Goal: Information Seeking & Learning: Learn about a topic

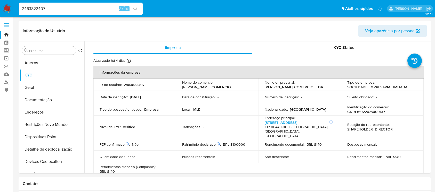
select select "10"
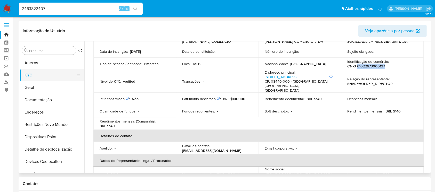
click at [30, 75] on button "KYC" at bounding box center [50, 75] width 60 height 12
click at [6, 11] on img at bounding box center [7, 8] width 9 height 9
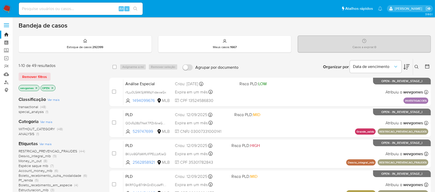
click at [5, 10] on img at bounding box center [7, 8] width 9 height 9
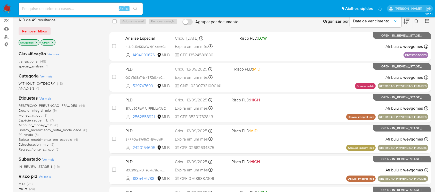
click at [28, 134] on span "Pf_renda" at bounding box center [26, 134] width 14 height 5
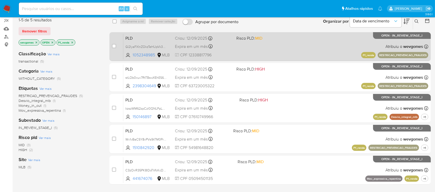
click at [280, 50] on div "PLD Gl2lyaFXInZOkzTeHUpVk3WO 1052348985 MLB Risco PLD: MID Criou: 12/09/2025 Cr…" at bounding box center [275, 47] width 305 height 26
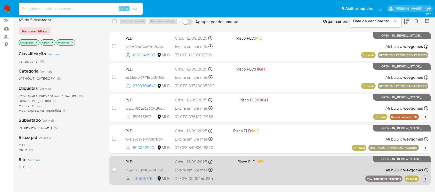
click at [274, 178] on div "PLD C3zOirR35PK8IDoTVfcKcDAN 441674076 MLB Risco PLD: MID Criou: 12/09/2025 Cri…" at bounding box center [275, 170] width 305 height 26
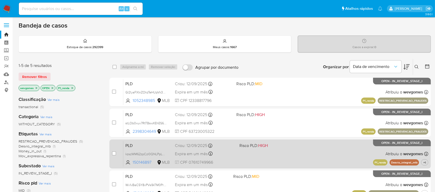
click at [271, 158] on div "PLD kzszWM62zpCzl0QNLPpLhy8E 150146897 MLB Risco PLD: HIGH Criou: 12/09/2025 Cr…" at bounding box center [275, 154] width 305 height 26
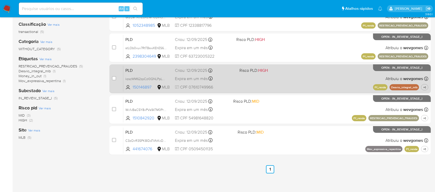
scroll to position [30, 0]
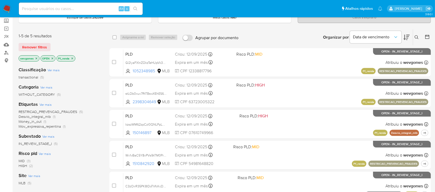
click at [73, 57] on icon "close-filter" at bounding box center [72, 58] width 3 height 3
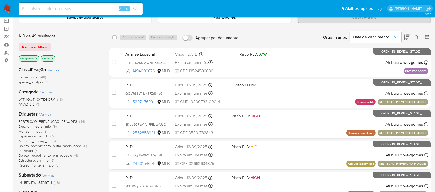
click at [32, 142] on span "Account_money_mlb" at bounding box center [36, 141] width 34 height 5
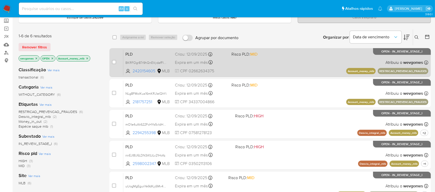
click at [263, 72] on div "PLD BKRFOgr87r9hQnEVydafFIE5 2420154605 MLB Risco PLD: MID Criou: 12/09/2025 Cr…" at bounding box center [275, 62] width 305 height 26
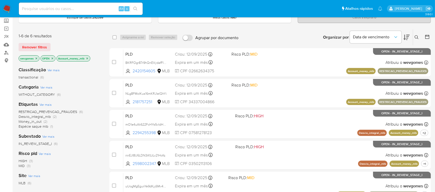
click at [88, 58] on icon "close-filter" at bounding box center [87, 58] width 2 height 2
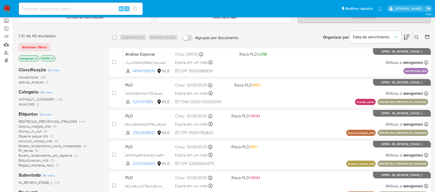
click at [37, 58] on icon "close-filter" at bounding box center [36, 58] width 3 height 3
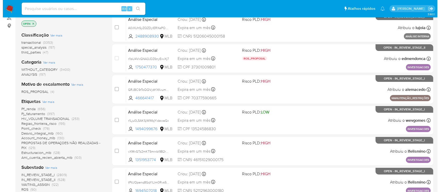
scroll to position [76, 0]
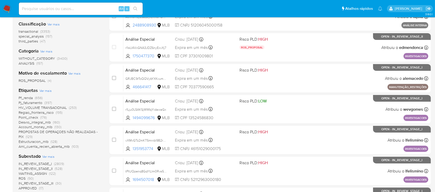
click at [43, 90] on span "Ver mais" at bounding box center [45, 90] width 12 height 5
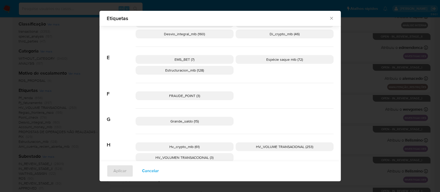
scroll to position [258, 0]
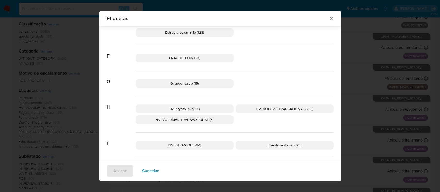
click at [170, 84] on span "Grande_saldo (15)" at bounding box center [184, 83] width 28 height 5
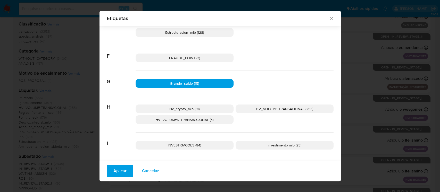
click at [117, 170] on span "Aplicar" at bounding box center [119, 170] width 13 height 11
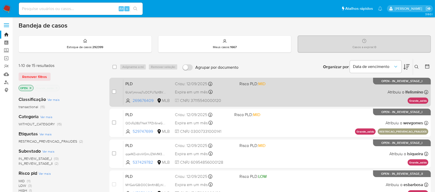
click at [248, 92] on span at bounding box center [269, 92] width 60 height 1
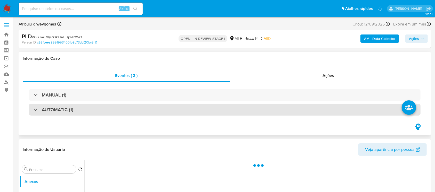
select select "10"
click at [72, 111] on h3 "AUTOMATIC (1)" at bounding box center [57, 110] width 31 height 6
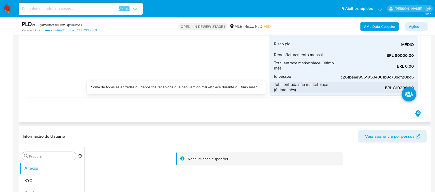
scroll to position [229, 0]
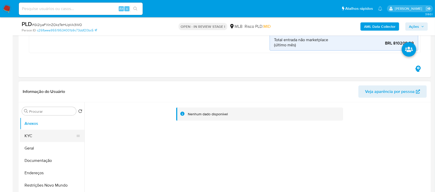
click at [45, 137] on button "KYC" at bounding box center [50, 136] width 60 height 12
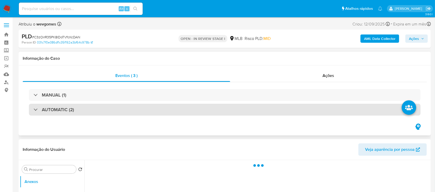
select select "10"
click at [101, 110] on div "AUTOMATIC (2)" at bounding box center [224, 110] width 391 height 12
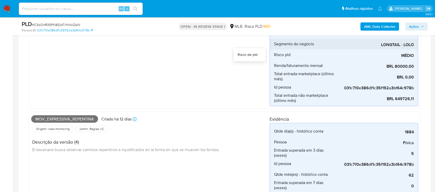
scroll to position [183, 0]
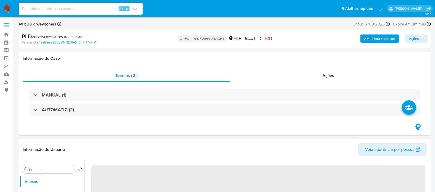
select select "10"
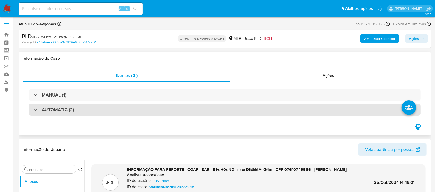
click at [79, 107] on div "AUTOMATIC (2)" at bounding box center [224, 110] width 391 height 12
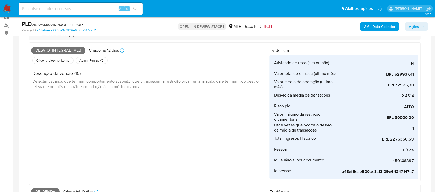
scroll to position [46, 0]
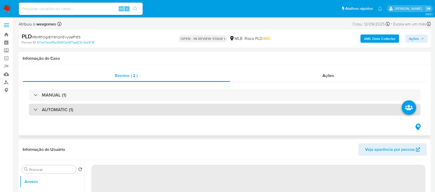
select select "10"
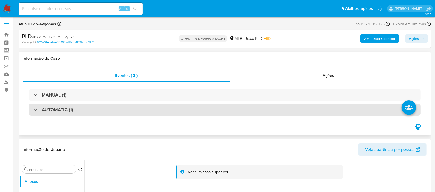
click at [72, 110] on h3 "AUTOMATIC (1)" at bounding box center [57, 110] width 31 height 6
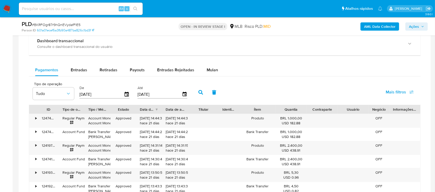
scroll to position [504, 0]
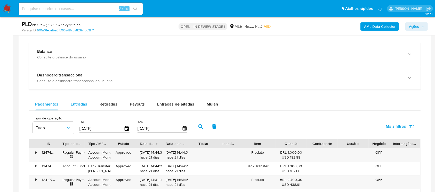
click at [77, 102] on span "Entradas" at bounding box center [79, 104] width 16 height 6
select select "10"
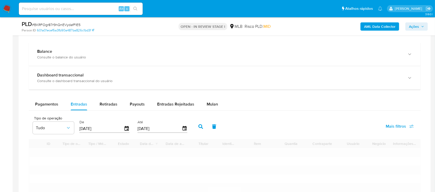
click at [105, 130] on input "[DATE]" at bounding box center [101, 129] width 44 height 8
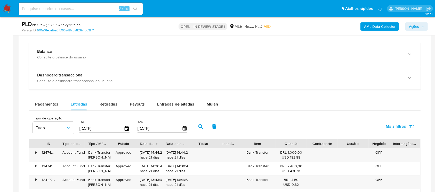
click at [105, 130] on input "27/06/2025" at bounding box center [101, 129] width 44 height 8
click at [105, 130] on input "[DATE]" at bounding box center [101, 129] width 44 height 8
type input "0_/__/____"
type input "01/08/2025"
click at [148, 128] on input "[DATE]" at bounding box center [159, 129] width 44 height 8
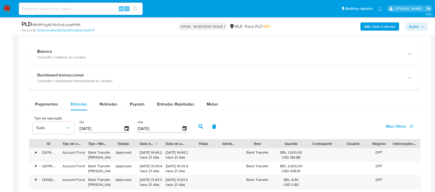
click at [148, 128] on input "[DATE]" at bounding box center [159, 129] width 44 height 8
click at [148, 128] on input "24/09/2025" at bounding box center [159, 129] width 44 height 8
type input "3_/__/____"
type input "31/08/2025"
click at [213, 104] on span "Mulan" at bounding box center [211, 104] width 11 height 6
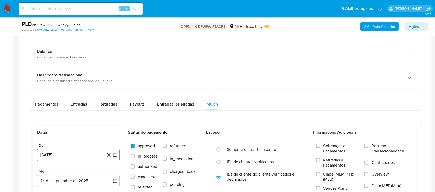
click at [66, 152] on button "24 de agosto de 2024" at bounding box center [78, 155] width 82 height 12
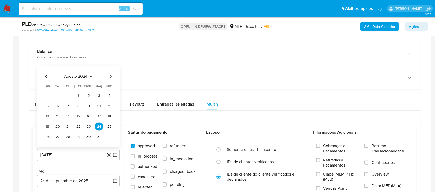
click at [74, 77] on span "agosto 2024" at bounding box center [75, 76] width 23 height 5
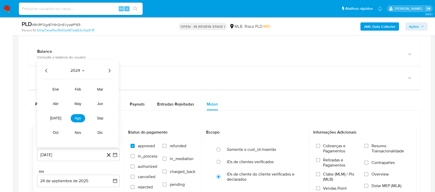
click at [109, 69] on icon "Año siguiente" at bounding box center [109, 71] width 6 height 6
click at [75, 118] on span "ago" at bounding box center [78, 119] width 6 height 4
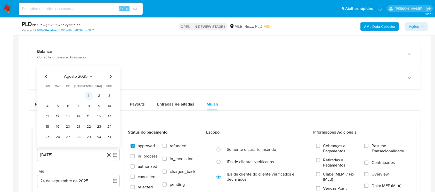
click at [88, 97] on button "1" at bounding box center [89, 96] width 8 height 8
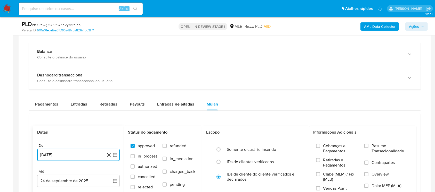
scroll to position [596, 0]
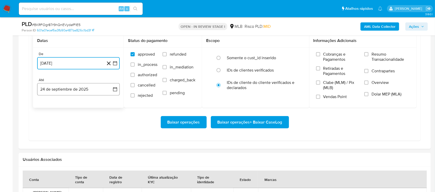
click at [71, 91] on button "24 de septiembre de 2025" at bounding box center [78, 89] width 82 height 12
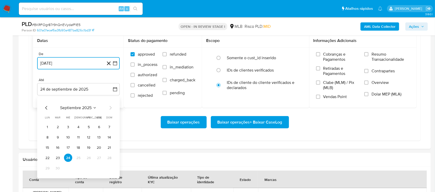
click at [46, 109] on icon "Mes anterior" at bounding box center [46, 108] width 2 height 4
click at [111, 169] on button "31" at bounding box center [109, 168] width 8 height 8
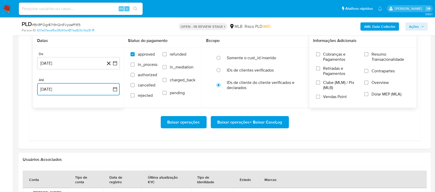
click at [368, 55] on input "Resumo Transacionalidade" at bounding box center [366, 54] width 4 height 4
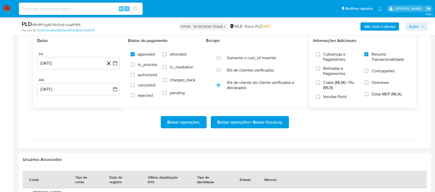
click at [174, 125] on span "Baixar operações" at bounding box center [183, 122] width 32 height 11
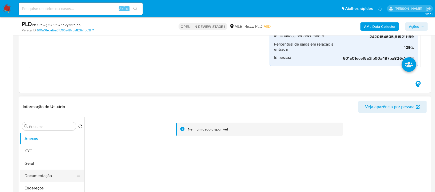
scroll to position [183, 0]
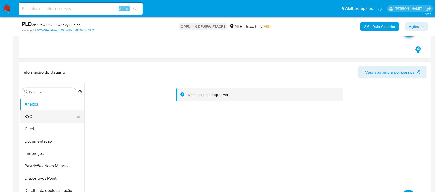
click at [33, 120] on button "KYC" at bounding box center [50, 117] width 60 height 12
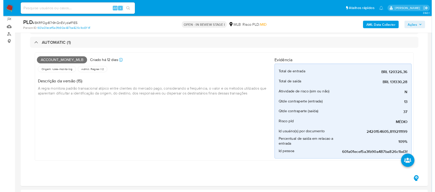
scroll to position [46, 0]
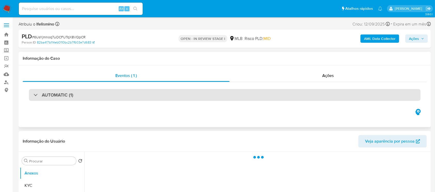
click at [132, 96] on div "AUTOMATIC (1)" at bounding box center [224, 95] width 391 height 12
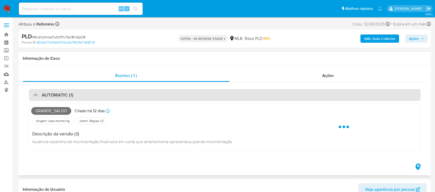
select select "10"
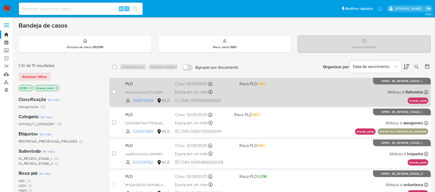
click at [244, 95] on div "PLD 6UsYjmnoq7uOCFUTqX8VQpCR 269676409 MLB Risco PLD: MID Criou: [DATE] Criou: …" at bounding box center [275, 92] width 305 height 26
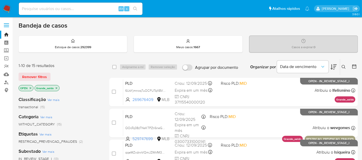
click at [56, 88] on icon "close-filter" at bounding box center [56, 88] width 3 height 3
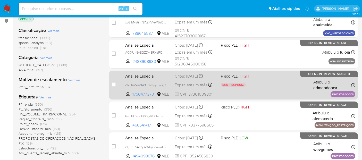
scroll to position [76, 0]
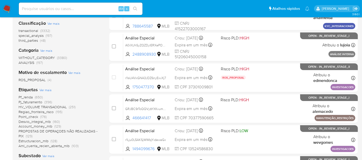
click at [56, 9] on input at bounding box center [81, 8] width 124 height 7
paste input "2420154605"
type input "2420154605"
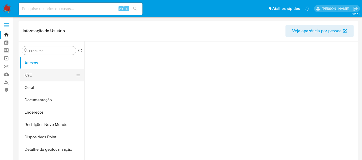
select select "10"
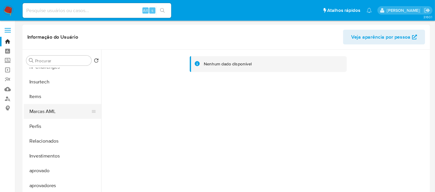
scroll to position [229, 0]
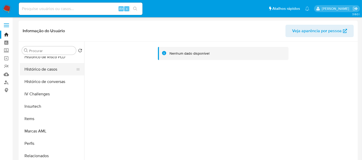
click at [33, 73] on button "Histórico de casos" at bounding box center [50, 69] width 60 height 12
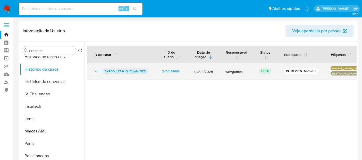
click at [120, 71] on span "BKRFOgr87r9hQnEVydafFIE5" at bounding box center [125, 71] width 41 height 6
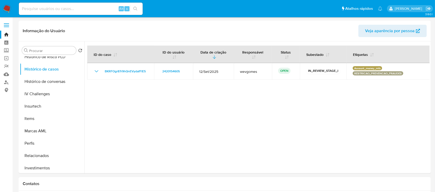
click at [7, 10] on img at bounding box center [7, 8] width 9 height 9
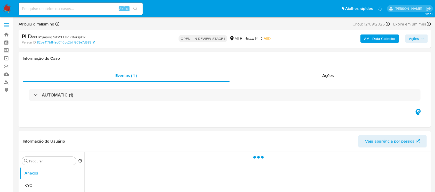
select select "10"
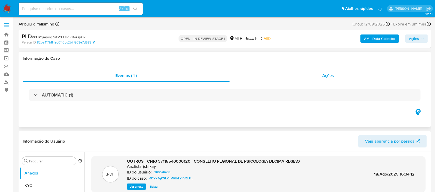
click at [280, 77] on div "Ações" at bounding box center [327, 76] width 197 height 12
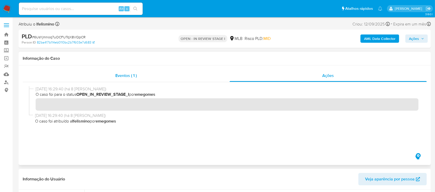
click at [215, 79] on div "Eventos ( 1 )" at bounding box center [126, 76] width 207 height 12
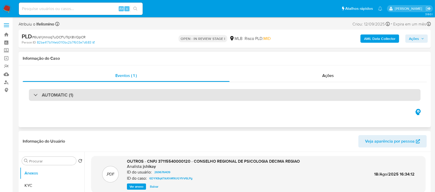
click at [322, 98] on div "AUTOMATIC (1)" at bounding box center [224, 95] width 391 height 12
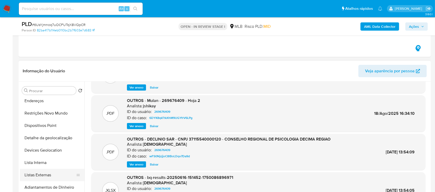
scroll to position [46, 0]
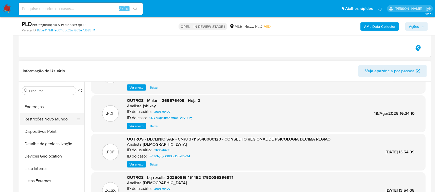
click at [32, 119] on button "Restrições Novo Mundo" at bounding box center [50, 119] width 60 height 12
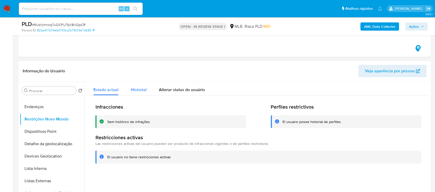
click at [131, 94] on div "Historial" at bounding box center [139, 89] width 16 height 14
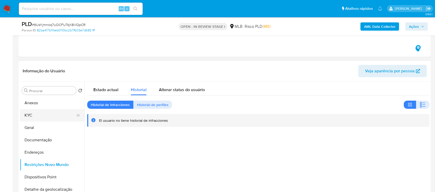
click at [28, 119] on button "KYC" at bounding box center [50, 115] width 60 height 12
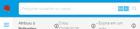
scroll to position [266, 0]
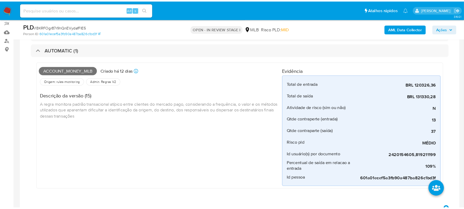
scroll to position [46, 0]
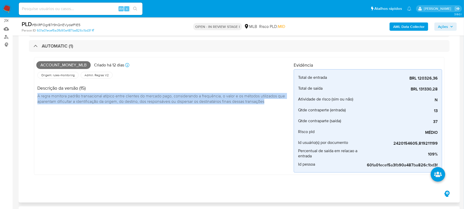
drag, startPoint x: 38, startPoint y: 96, endPoint x: 270, endPoint y: 103, distance: 232.1
click at [270, 103] on div "Descrição da versão (15) A regra monitora padrão transacional atípico entre cli…" at bounding box center [165, 93] width 258 height 29
click at [99, 116] on div "Account_money_mlb Criado há 12 dias Criado: 12/09/2025 00:36:23 Origem: rules-m…" at bounding box center [165, 115] width 258 height 113
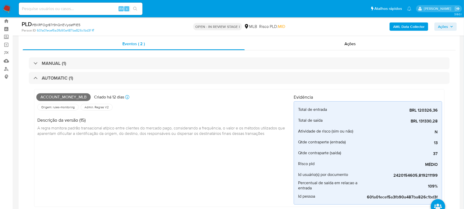
scroll to position [0, 0]
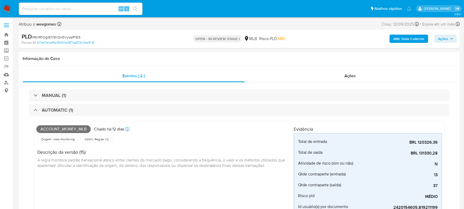
click at [8, 11] on img at bounding box center [7, 8] width 9 height 9
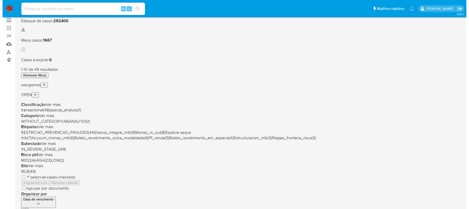
scroll to position [46, 0]
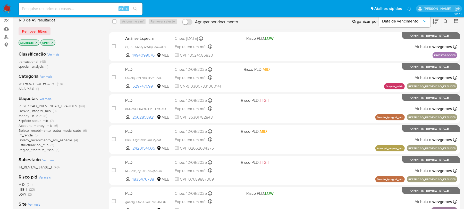
click at [37, 43] on icon "close-filter" at bounding box center [37, 43] width 2 height 2
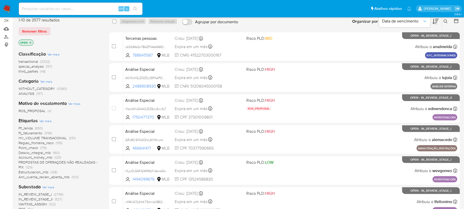
click at [42, 120] on span "Ver mais" at bounding box center [45, 120] width 12 height 5
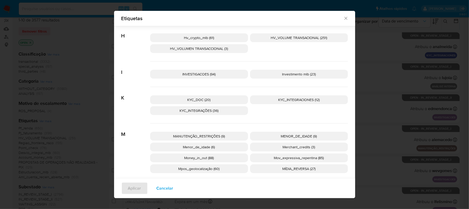
scroll to position [363, 0]
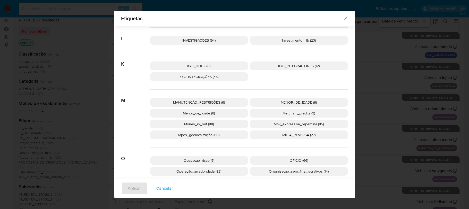
click at [189, 137] on span "Mpos_geolocalização (60)" at bounding box center [199, 134] width 41 height 5
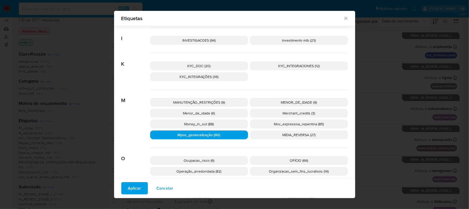
click at [133, 187] on span "Aplicar" at bounding box center [134, 187] width 13 height 11
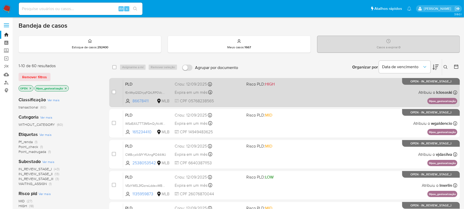
click at [287, 98] on div "PLD fEnMtpGSDhjqFQtLRP0VcGJd 86678411 MLB Risco PLD: HIGH Criou: [DATE] Criou: …" at bounding box center [290, 92] width 334 height 26
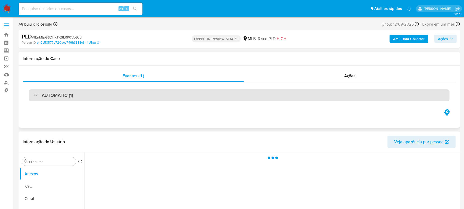
click at [145, 98] on div "AUTOMATIC (1)" at bounding box center [239, 95] width 421 height 12
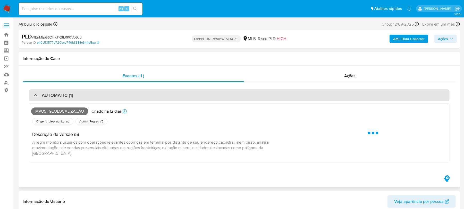
select select "10"
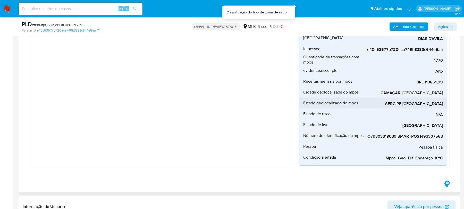
scroll to position [137, 0]
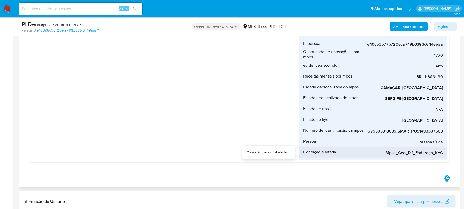
drag, startPoint x: 386, startPoint y: 154, endPoint x: 445, endPoint y: 153, distance: 58.5
click at [445, 153] on li "Condição alertada Mpos_Geo_Dif_Endereço_KYC" at bounding box center [373, 151] width 148 height 11
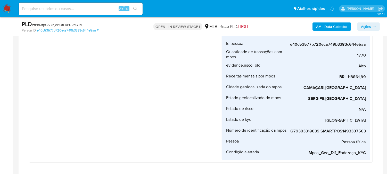
click at [85, 100] on div "Mpos_geolocalização Criado há 12 dias Criado: 12/09/2025 00:39:15 Origem: rules…" at bounding box center [126, 55] width 190 height 210
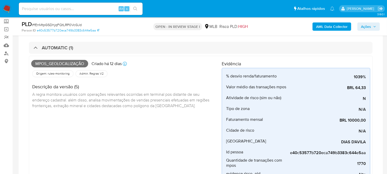
scroll to position [23, 0]
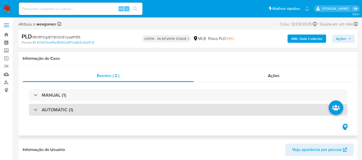
select select "10"
click at [77, 110] on div "AUTOMATIC (1)" at bounding box center [188, 110] width 319 height 12
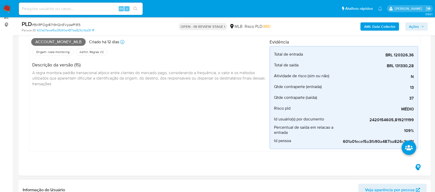
scroll to position [76, 0]
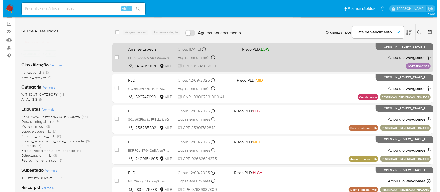
scroll to position [46, 0]
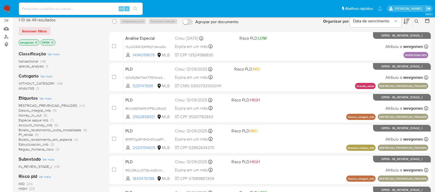
click at [31, 128] on span "Boleto_recebimento_outra_modalidade" at bounding box center [50, 130] width 63 height 5
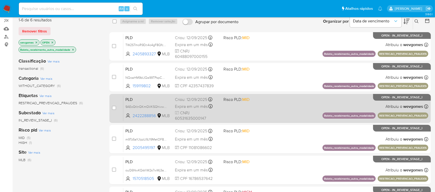
click at [260, 112] on div "PLD 9AEoQtlnQKmQVK5QhivwgiIa 2422288856 MLB Risco PLD: MID Criou: 12/09/2025 Cr…" at bounding box center [275, 108] width 305 height 26
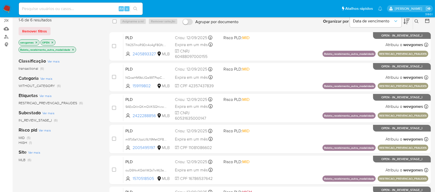
click at [74, 50] on icon "close-filter" at bounding box center [72, 49] width 3 height 3
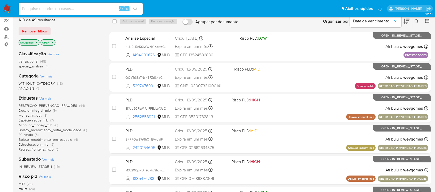
click at [37, 42] on icon "close-filter" at bounding box center [36, 42] width 3 height 3
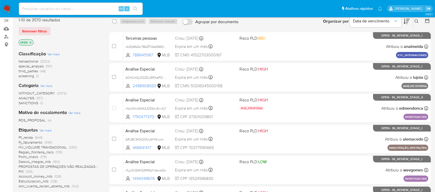
click at [46, 130] on span "Ver mais" at bounding box center [45, 130] width 12 height 5
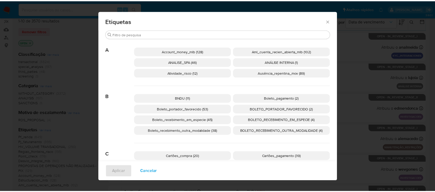
scroll to position [42, 0]
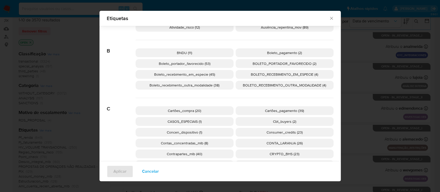
click at [172, 65] on span "Boleto_portador_favorecido (53)" at bounding box center [185, 63] width 52 height 5
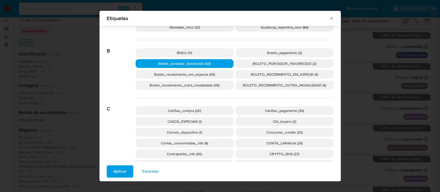
click at [119, 170] on span "Aplicar" at bounding box center [119, 171] width 13 height 11
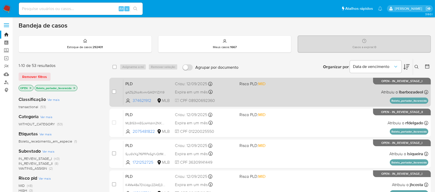
click at [278, 97] on div "PLD gAZSj2foz4txmrGAQYlZjYt9 374621912 MLB Risco PLD: MID Criou: 12/09/2025 Cri…" at bounding box center [275, 92] width 305 height 26
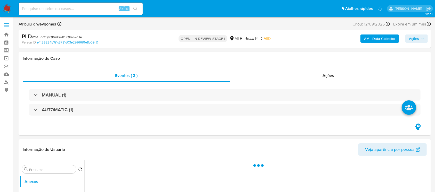
select select "10"
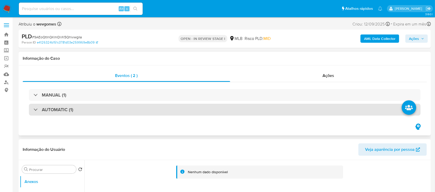
click at [154, 111] on div "AUTOMATIC (1)" at bounding box center [224, 110] width 391 height 12
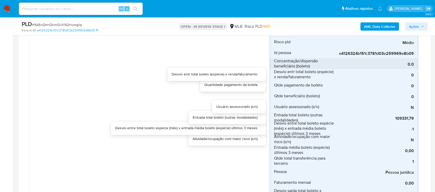
scroll to position [137, 0]
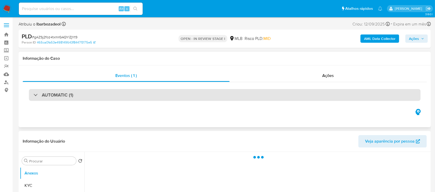
click at [229, 96] on div "AUTOMATIC (1)" at bounding box center [224, 95] width 391 height 12
select select "10"
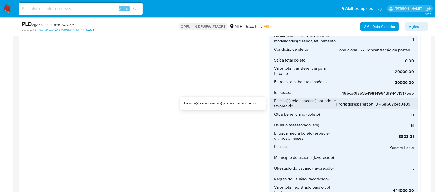
scroll to position [229, 0]
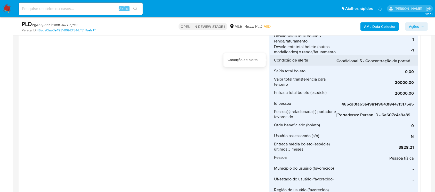
click at [366, 60] on span "Condicional 5 - Concentração de portador_espécie (Visão Favorecido)" at bounding box center [374, 61] width 77 height 5
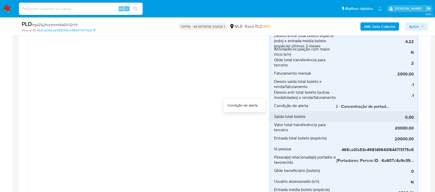
scroll to position [0, 0]
drag, startPoint x: 347, startPoint y: 111, endPoint x: 341, endPoint y: 111, distance: 6.2
click at [341, 111] on div "0,00" at bounding box center [374, 116] width 77 height 11
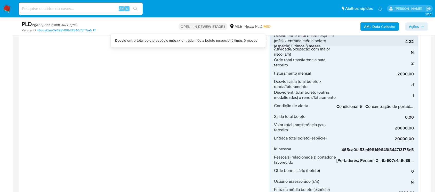
scroll to position [229, 0]
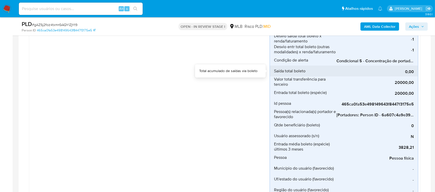
drag, startPoint x: 364, startPoint y: 65, endPoint x: 383, endPoint y: 65, distance: 18.0
click at [383, 66] on div "0,00" at bounding box center [374, 71] width 77 height 11
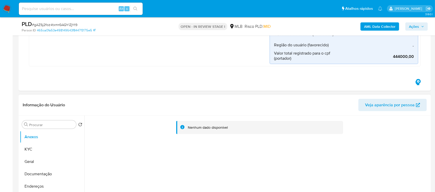
scroll to position [412, 0]
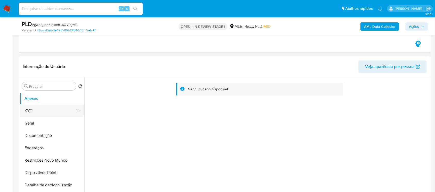
click at [45, 110] on button "KYC" at bounding box center [50, 111] width 60 height 12
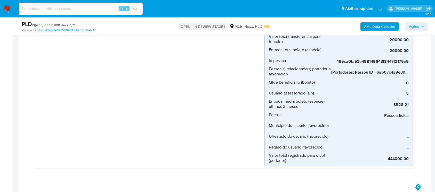
scroll to position [229, 0]
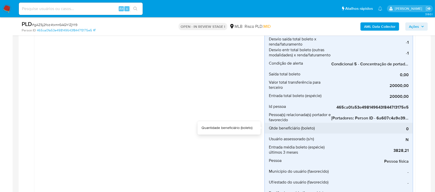
click at [344, 124] on div "0" at bounding box center [369, 128] width 77 height 11
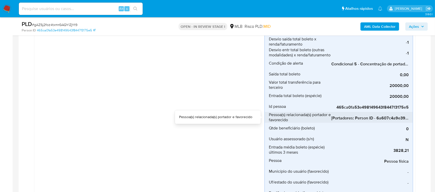
click at [344, 118] on span "[Portadores: Person ID - 6a607c4a9e394a4a6f294b0d0abbfd76]; [Favorecidos: Perso…" at bounding box center [369, 118] width 77 height 5
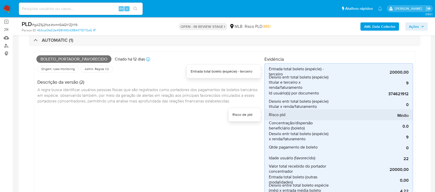
scroll to position [46, 0]
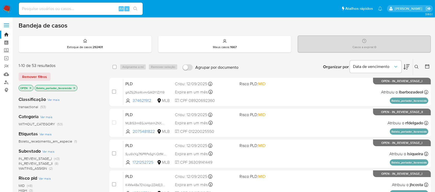
click at [42, 141] on span "Boleto_recebimento_em_especie" at bounding box center [46, 141] width 54 height 5
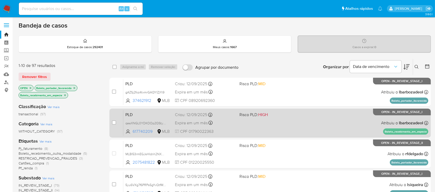
click at [262, 127] on div "PLD qeaXNGL0YDKOOp2QSty0bmVj 617740209 MLB Risco PLD: HIGH Criou: [DATE] Criou:…" at bounding box center [275, 123] width 305 height 26
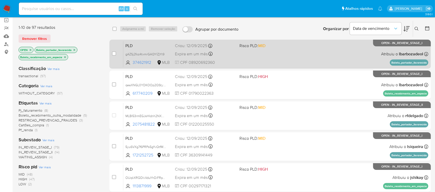
scroll to position [92, 0]
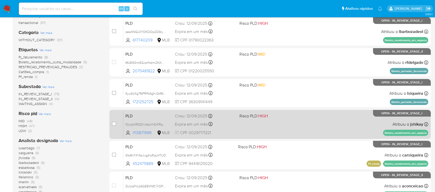
click at [302, 128] on div "PLD OUqkXRQDlvVduYhDiFRpYPNX 1113871999 MLB Risco PLD: HIGH Criou: 12/09/2025 C…" at bounding box center [275, 124] width 305 height 26
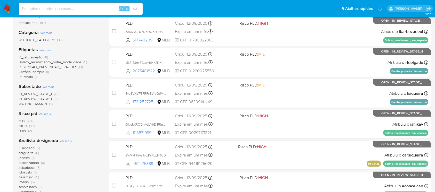
click at [6, 9] on img at bounding box center [7, 8] width 9 height 9
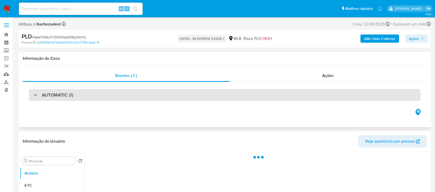
click at [80, 98] on div "AUTOMATIC (1)" at bounding box center [224, 95] width 391 height 12
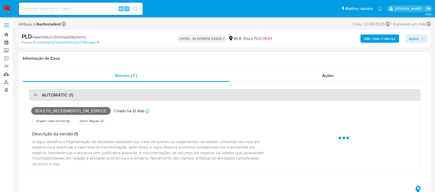
select select "10"
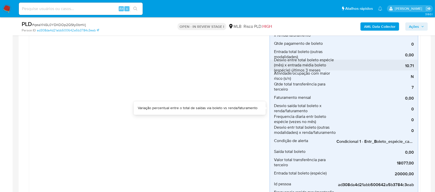
scroll to position [183, 0]
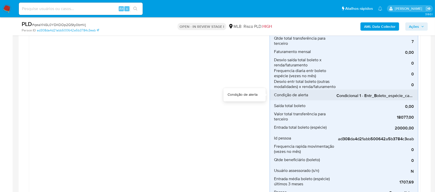
click at [366, 97] on span "Condicional 1 - Entr_Boleto_espécie_capacidade" at bounding box center [374, 95] width 77 height 5
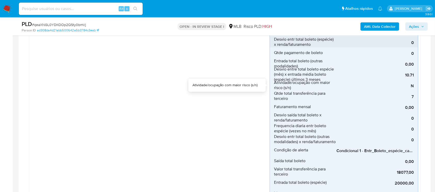
scroll to position [137, 0]
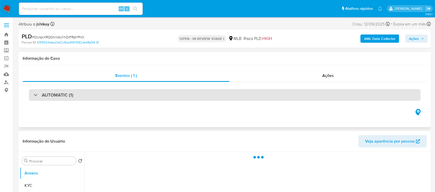
click at [130, 98] on div "AUTOMATIC (1)" at bounding box center [224, 95] width 391 height 12
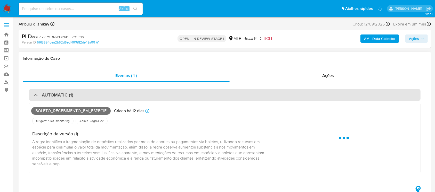
select select "10"
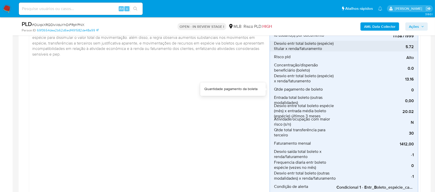
scroll to position [137, 0]
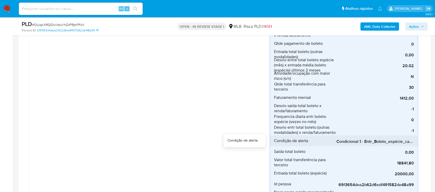
click at [360, 141] on span "Condicional 1 - Entr_Boleto_espécie_capacidade" at bounding box center [374, 141] width 77 height 5
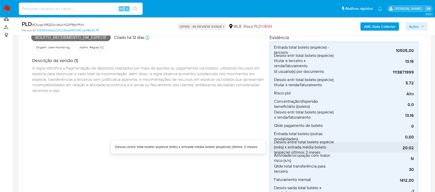
scroll to position [46, 0]
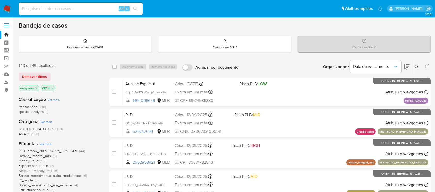
click at [42, 8] on input at bounding box center [81, 8] width 124 height 7
paste input "DpquWE3zIPXWLqRrTll4jeTE"
type input "DpquWE3zIPXWLqRrTll4jeTE"
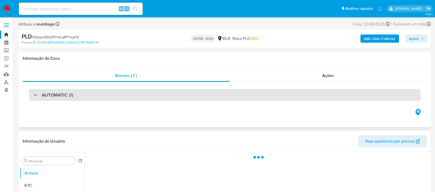
click at [62, 97] on h3 "AUTOMATIC (1)" at bounding box center [57, 95] width 31 height 6
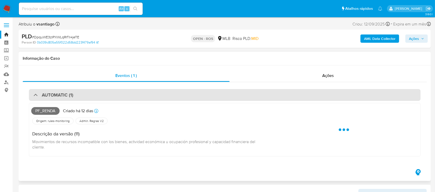
select select "10"
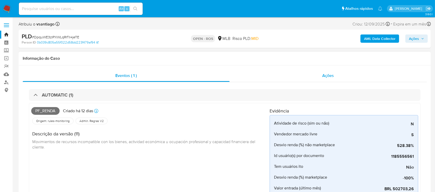
click at [270, 81] on div "Ações" at bounding box center [327, 76] width 197 height 12
